Goal: Task Accomplishment & Management: Use online tool/utility

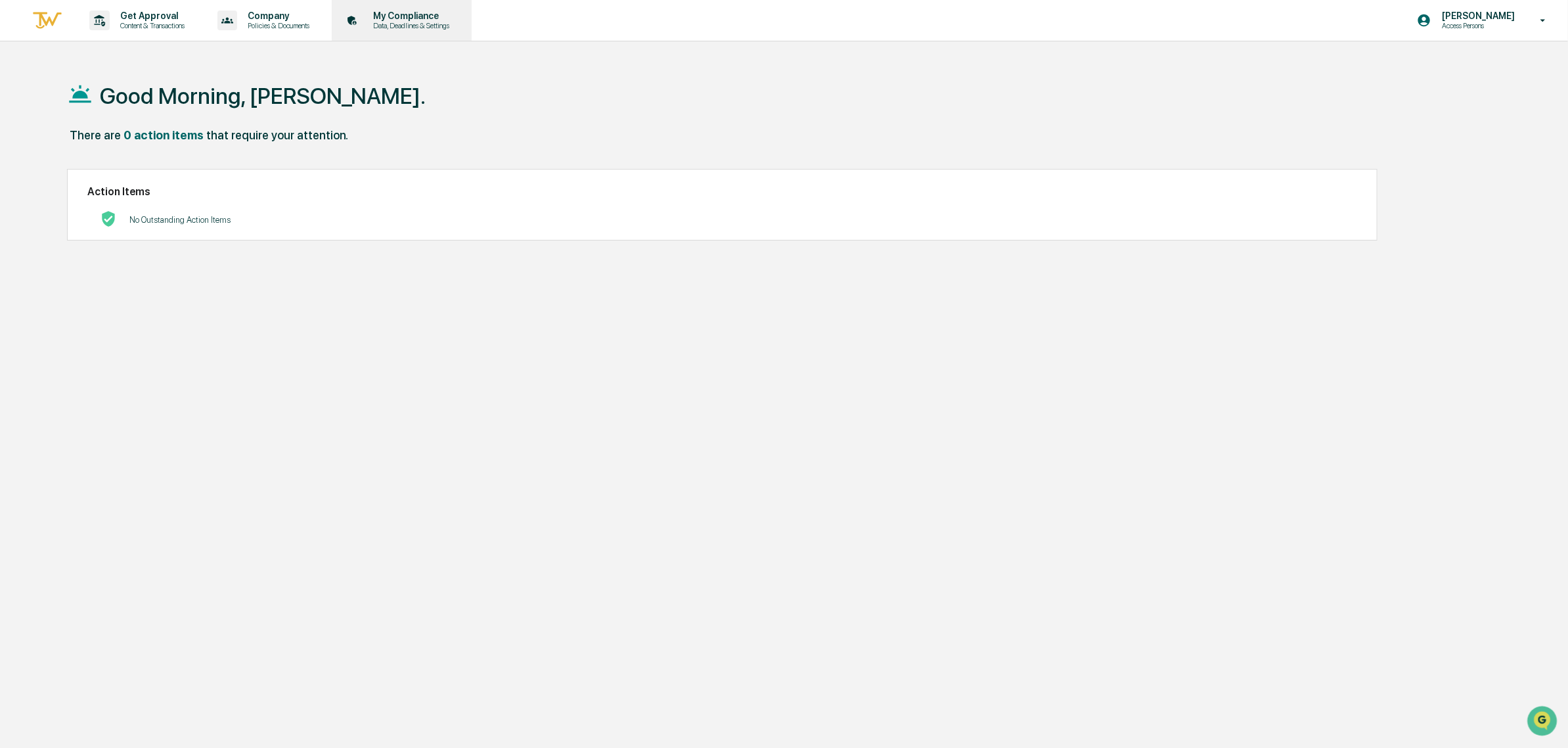
click at [454, 15] on p "My Compliance" at bounding box center [410, 16] width 93 height 11
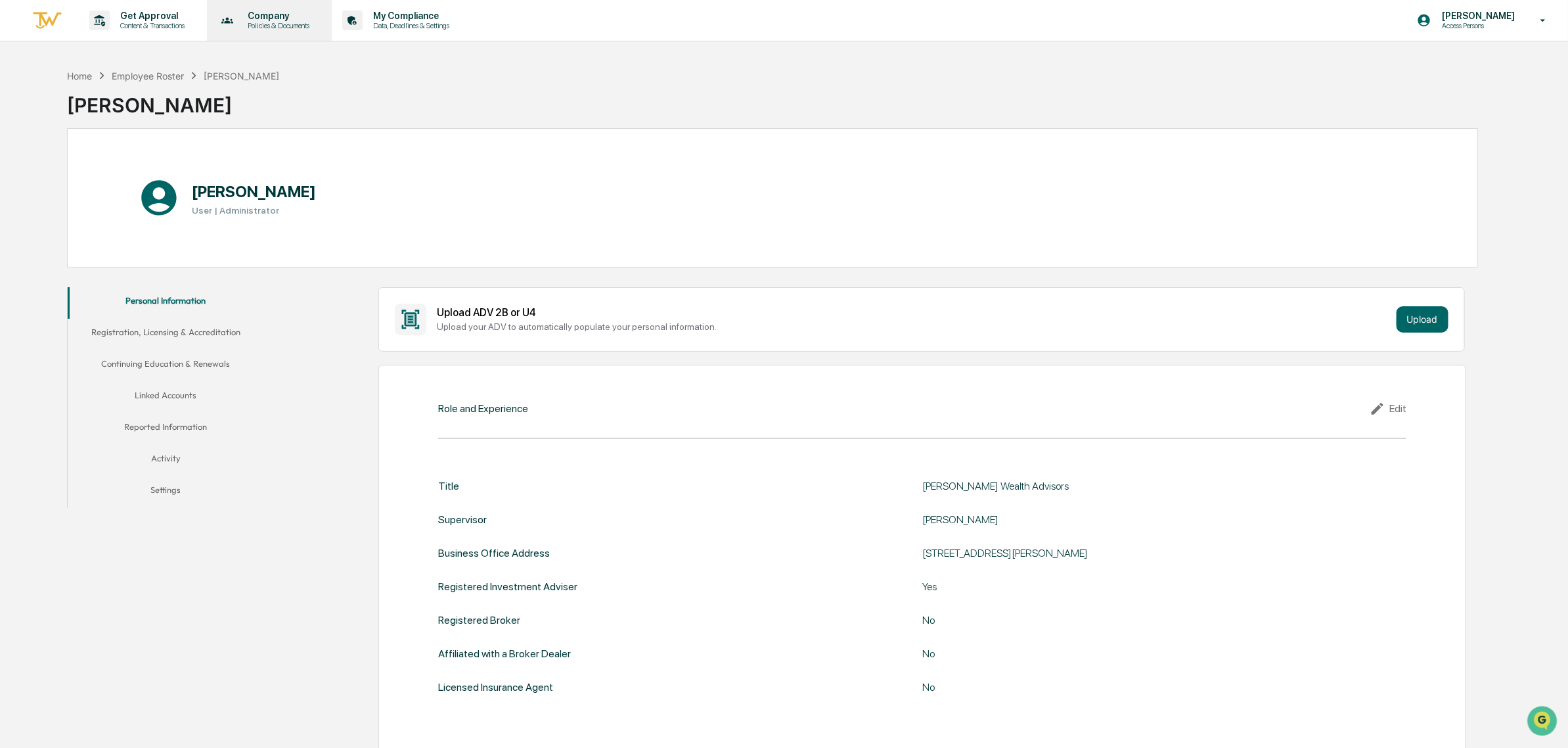
click at [280, 18] on p "Company" at bounding box center [276, 16] width 78 height 11
click at [195, 27] on div at bounding box center [788, 374] width 1577 height 748
click at [181, 20] on p "Get Approval" at bounding box center [150, 16] width 81 height 11
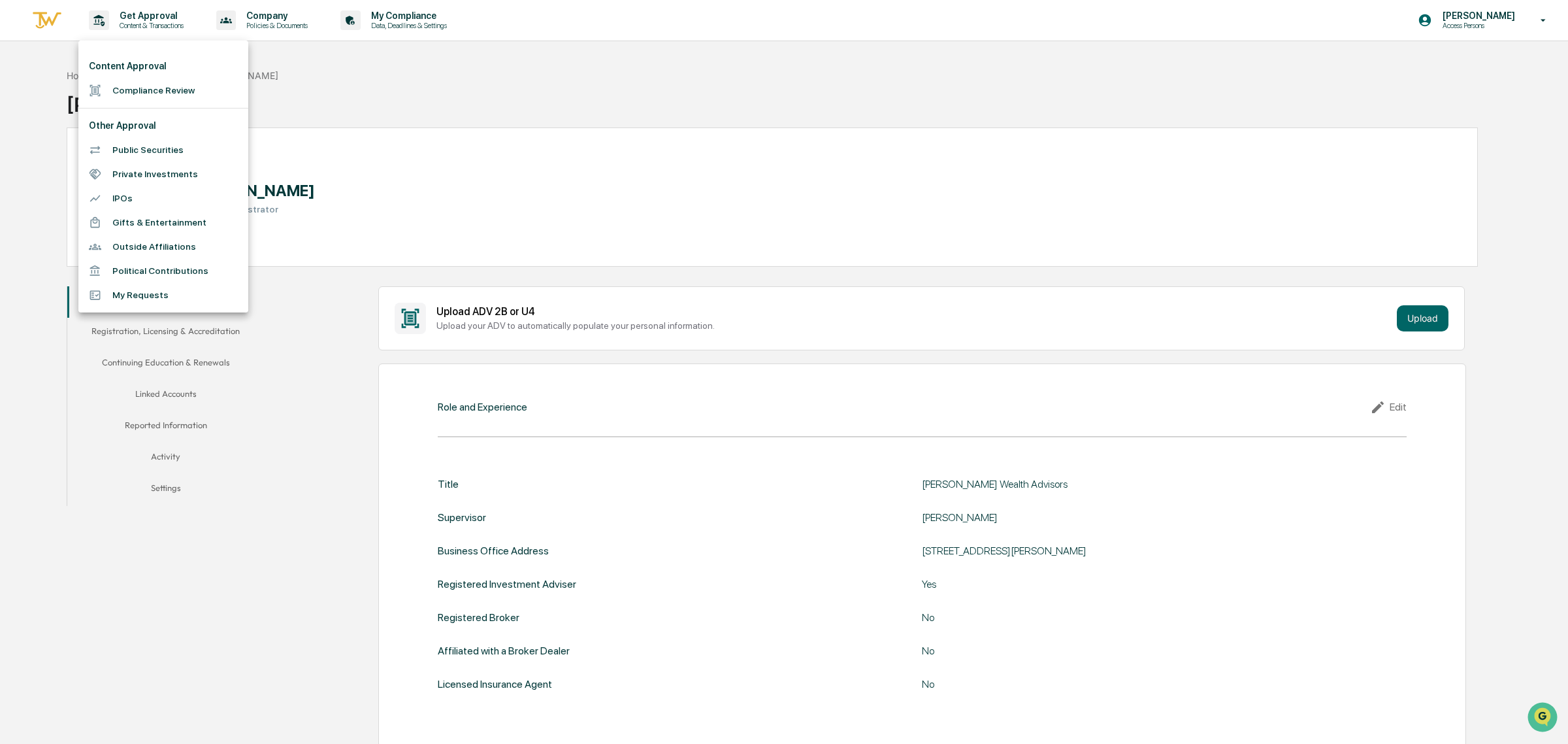
click at [138, 20] on div at bounding box center [784, 372] width 1568 height 744
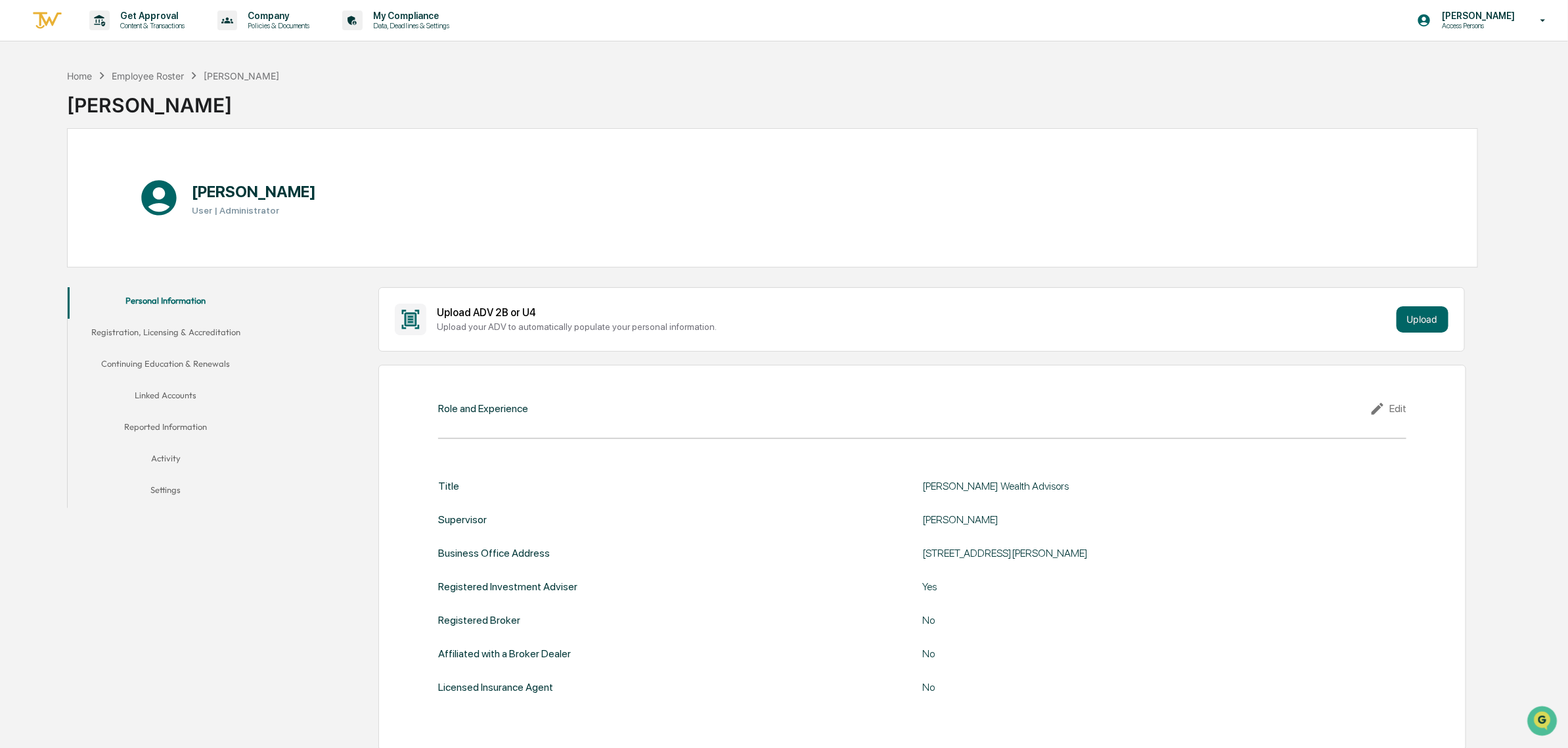
click at [44, 24] on img at bounding box center [47, 21] width 32 height 22
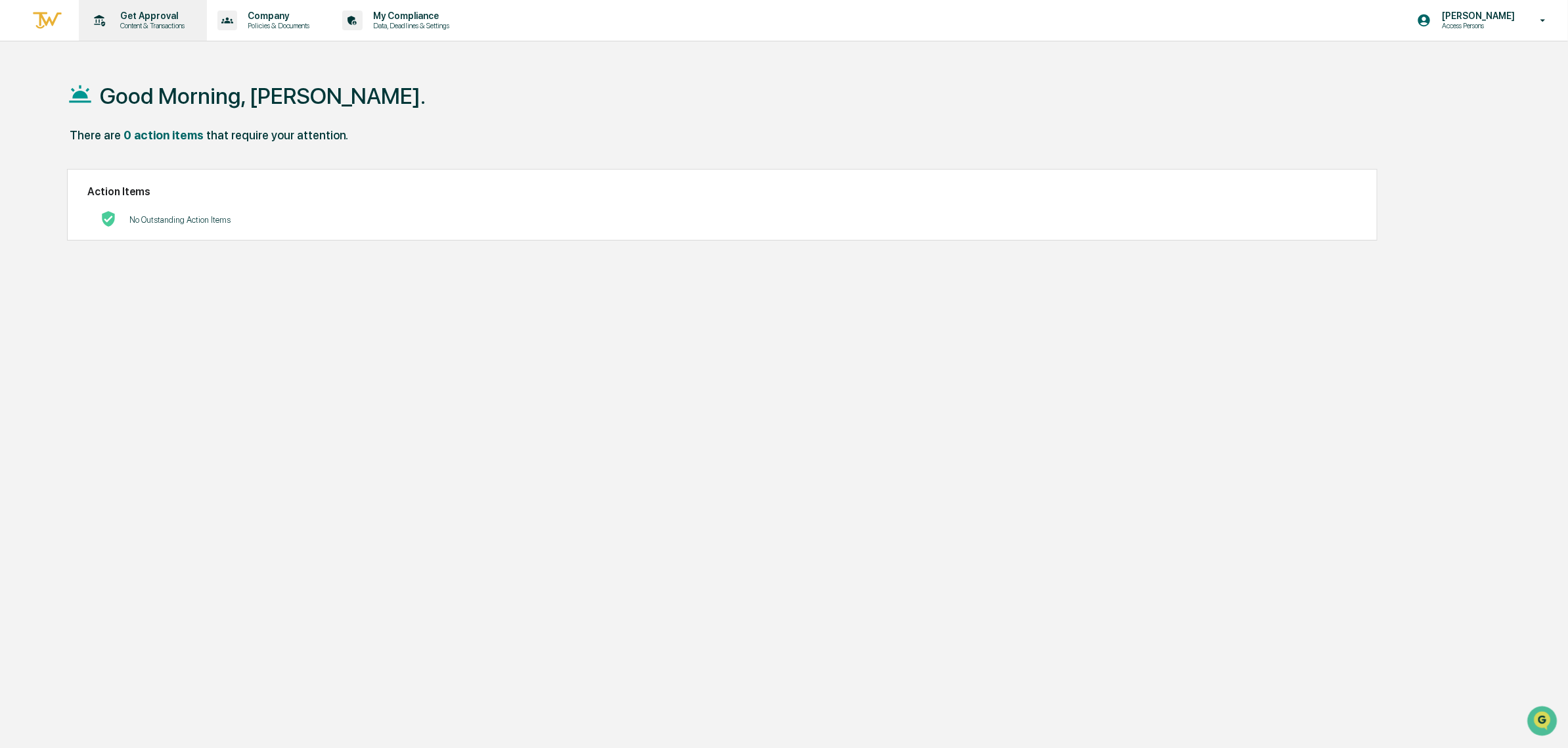
click at [160, 20] on p "Get Approval" at bounding box center [150, 16] width 81 height 11
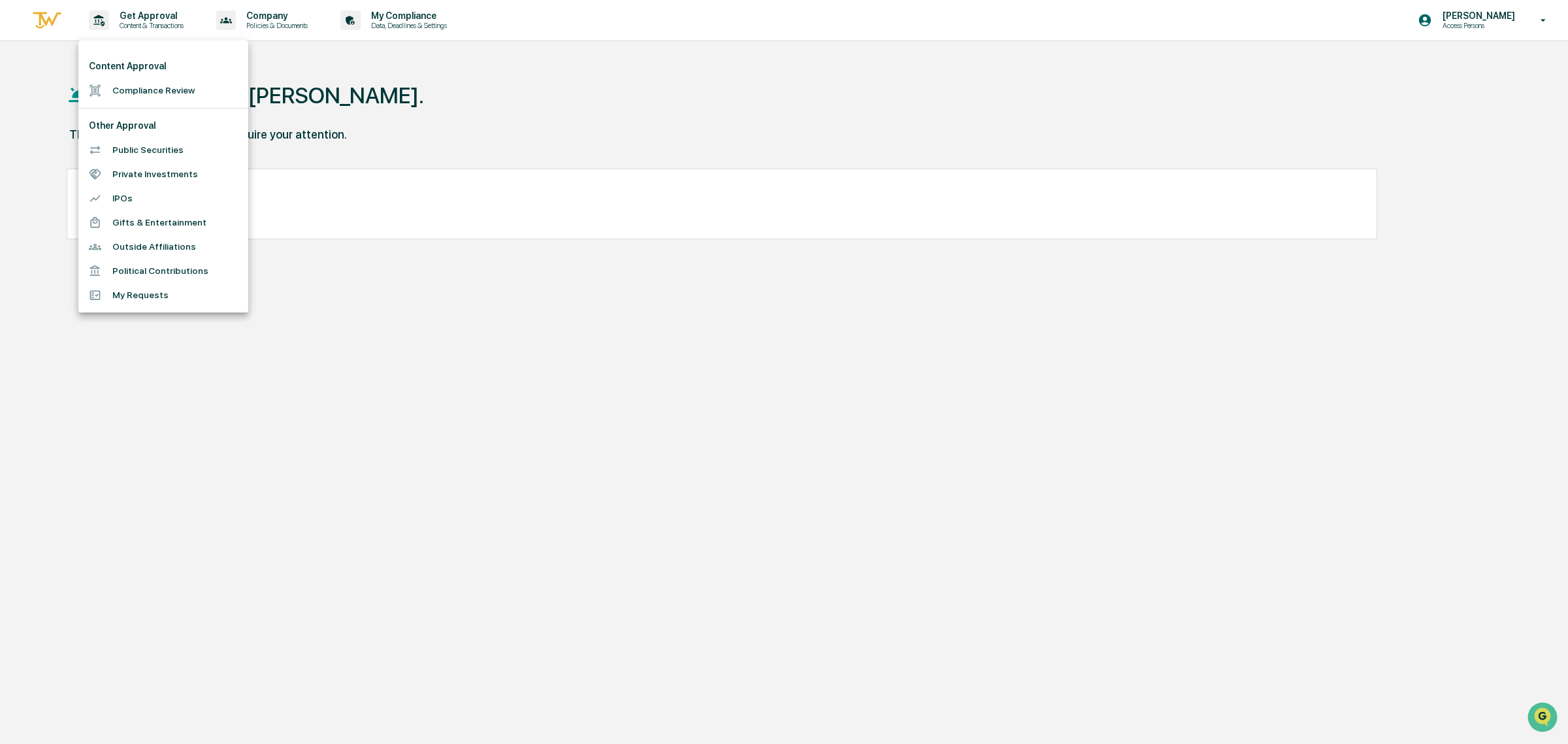
click at [1521, 15] on div at bounding box center [784, 372] width 1568 height 744
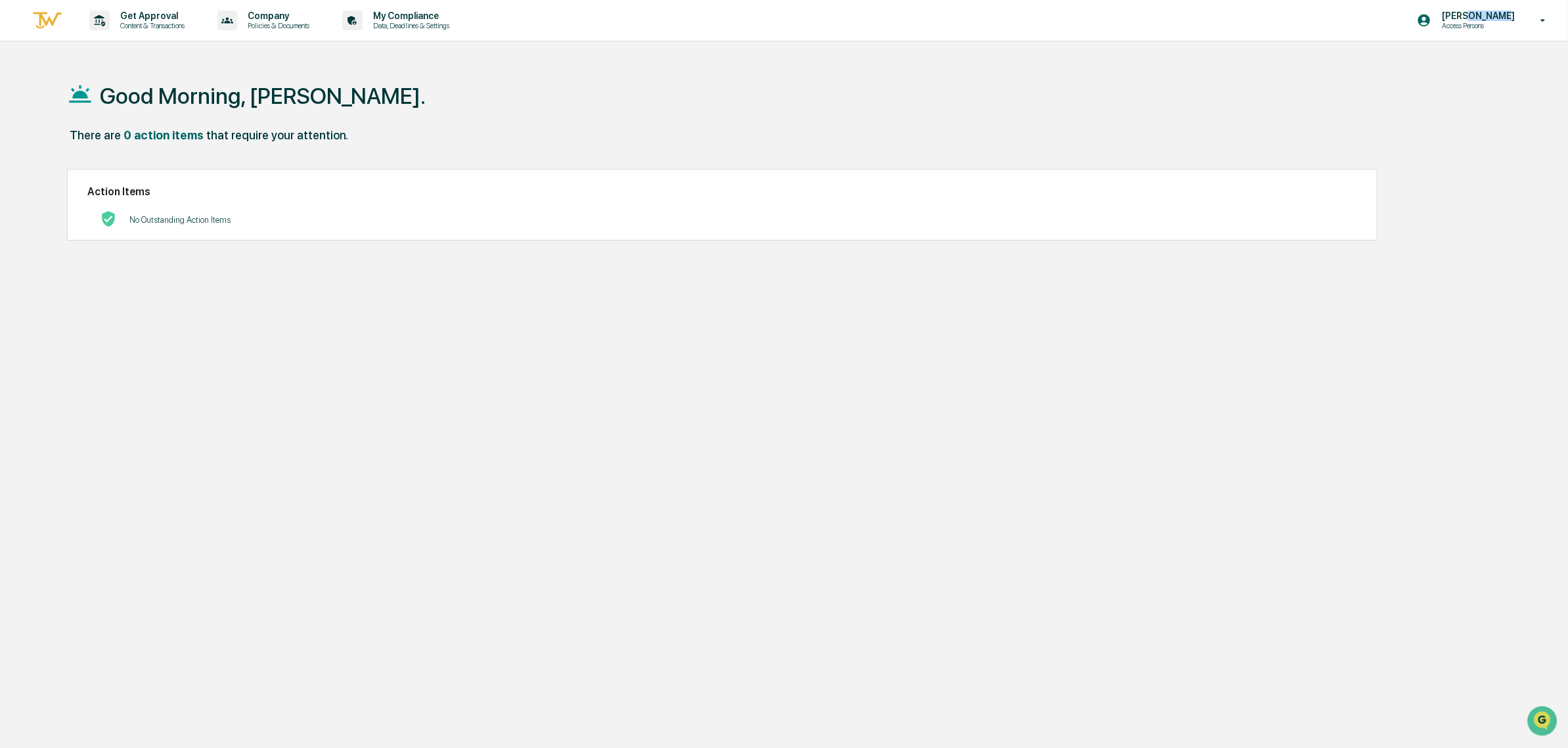
click at [1504, 20] on p "[PERSON_NAME]" at bounding box center [1476, 16] width 90 height 11
click at [1471, 68] on li "Switch to Admin view..." at bounding box center [1474, 67] width 184 height 25
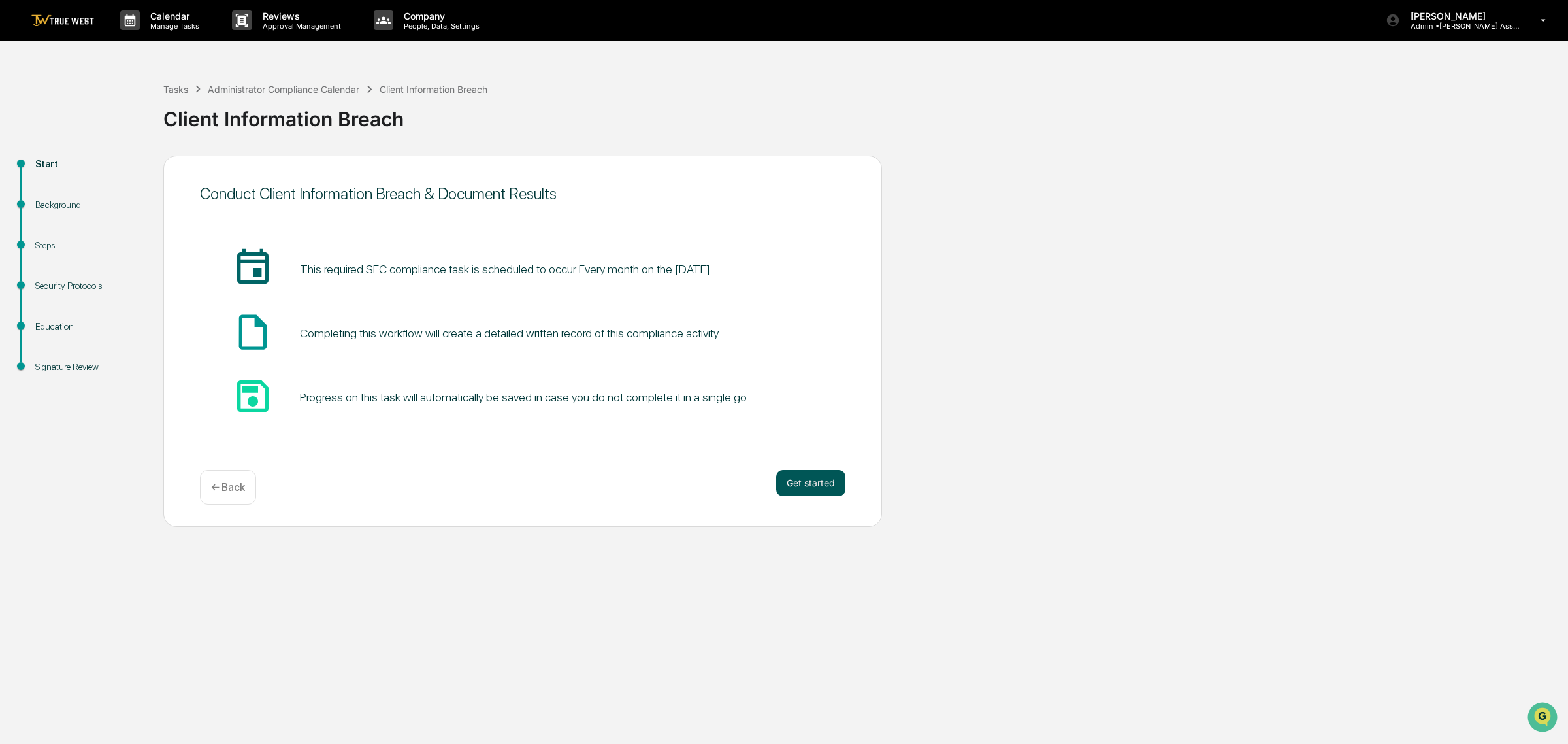
click at [805, 481] on button "Get started" at bounding box center [811, 483] width 69 height 26
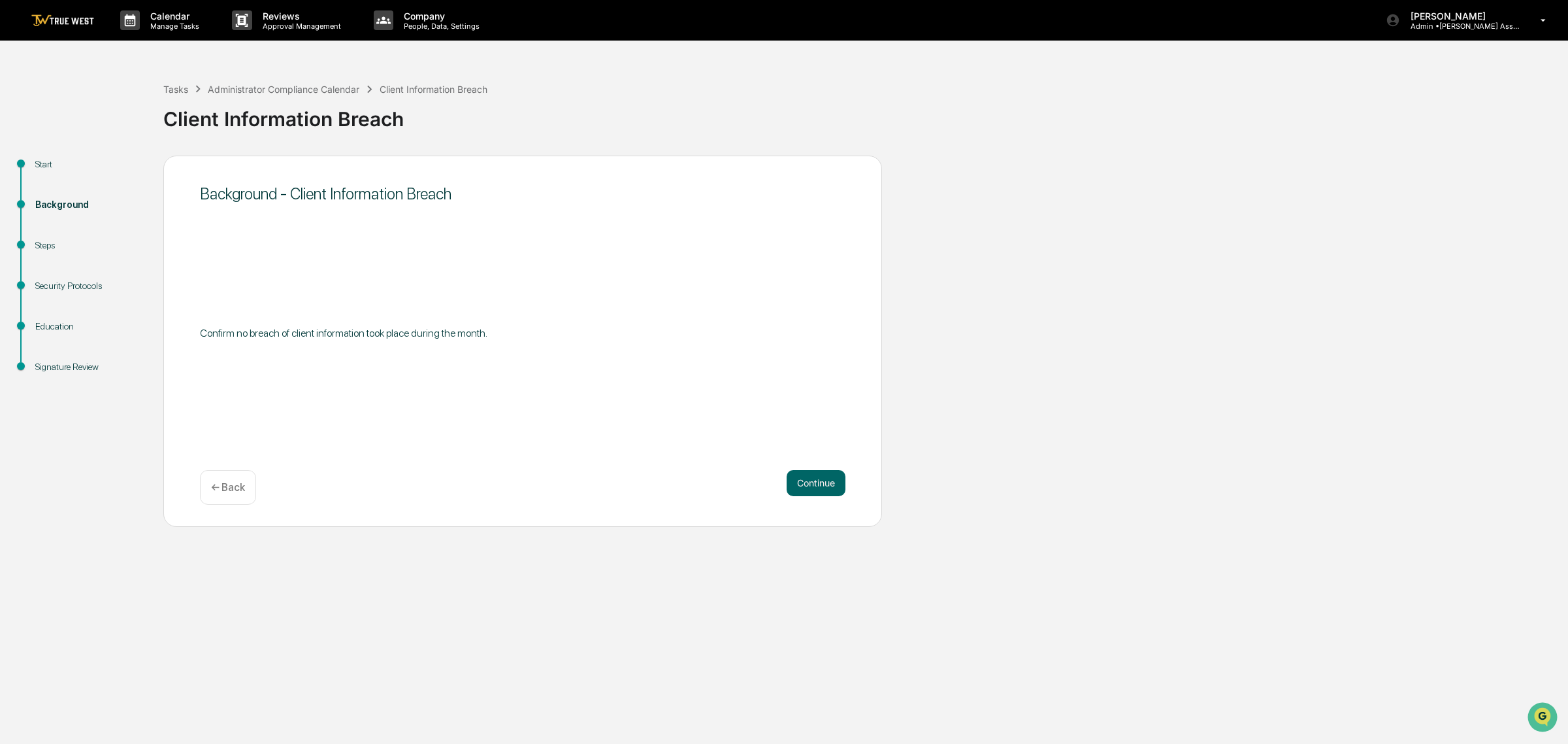
click at [239, 489] on p "← Back" at bounding box center [228, 487] width 34 height 13
